Goal: Task Accomplishment & Management: Use online tool/utility

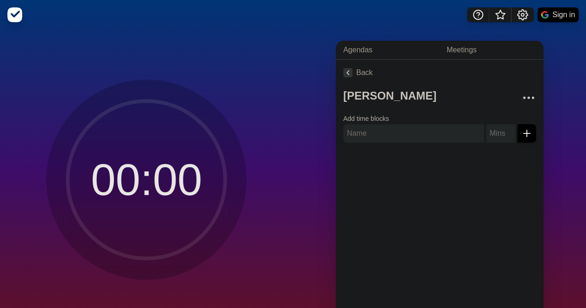
type textarea "[PERSON_NAME]"
type input "перевести на англ программы и составить письмо экорису"
click at [492, 135] on input "number" at bounding box center [501, 133] width 30 height 19
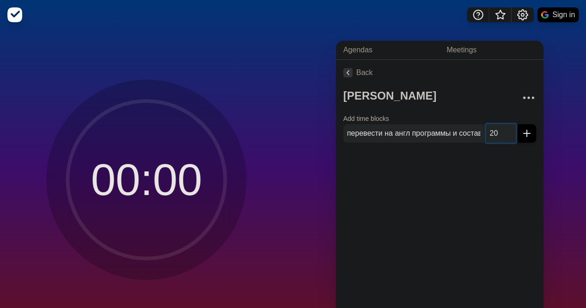
type input "20"
click at [521, 134] on icon "submit" at bounding box center [526, 133] width 11 height 11
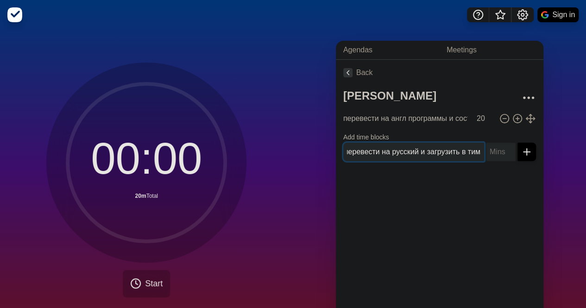
scroll to position [0, 12]
type input "перевести на русский и загрузить в тимс"
click at [486, 149] on input "number" at bounding box center [501, 152] width 30 height 19
type input "20"
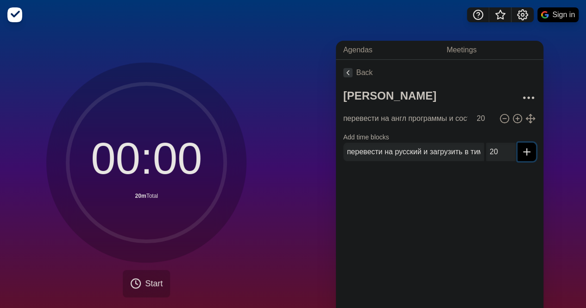
click at [521, 152] on icon "submit" at bounding box center [526, 151] width 11 height 11
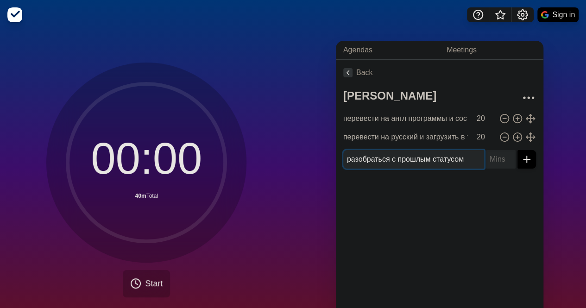
type input "разобраться с прошлым статусом"
click at [493, 160] on input "number" at bounding box center [501, 159] width 30 height 19
type input "1"
type input "20"
click at [524, 159] on line "submit" at bounding box center [527, 159] width 6 height 0
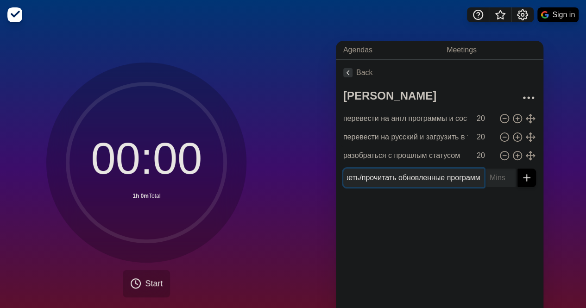
scroll to position [0, 42]
type input "посмотреть/прочитать обновленные программы"
click at [488, 175] on input "number" at bounding box center [501, 178] width 30 height 19
type input "3"
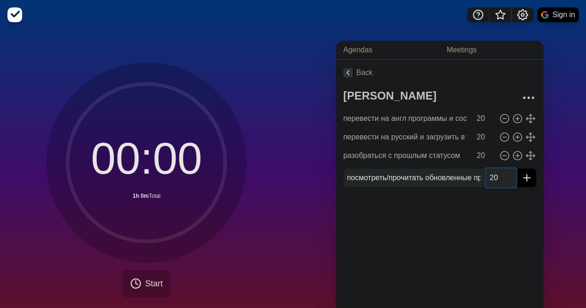
type input "20"
click at [518, 170] on button "submit" at bounding box center [527, 178] width 19 height 19
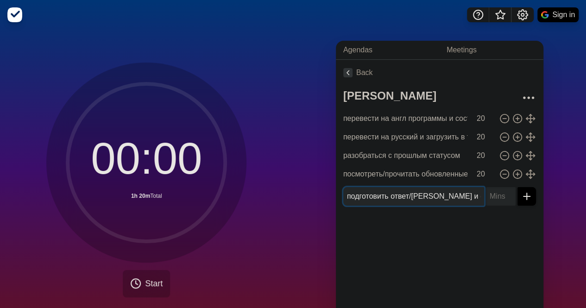
type input "подготовить ответ/[PERSON_NAME] и отправить"
click at [486, 196] on input "number" at bounding box center [501, 196] width 30 height 19
type input "20"
click at [518, 187] on button "submit" at bounding box center [527, 196] width 19 height 19
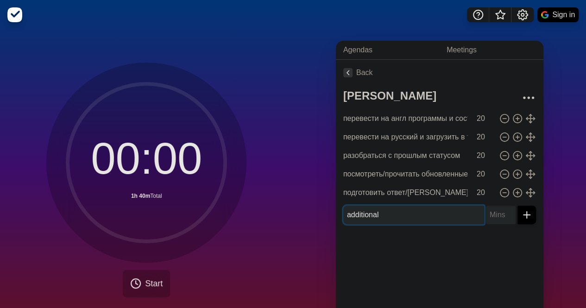
type input "additional"
click at [488, 213] on input "number" at bounding box center [501, 215] width 30 height 19
type input "10"
click at [518, 206] on button "submit" at bounding box center [527, 215] width 19 height 19
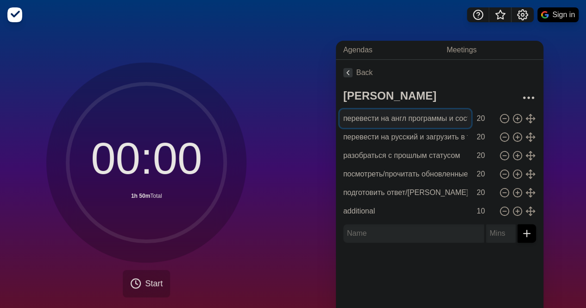
click at [393, 118] on input "перевести на англ программы и составить письмо экорису" at bounding box center [406, 118] width 132 height 19
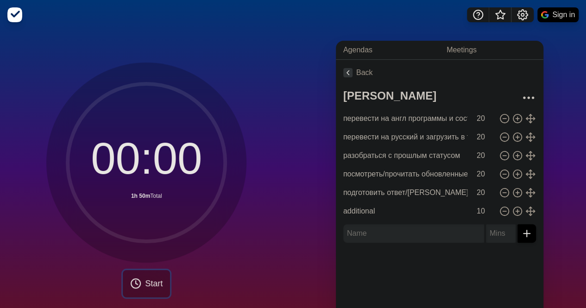
click at [152, 277] on button "Start" at bounding box center [146, 283] width 47 height 27
